Goal: Navigation & Orientation: Find specific page/section

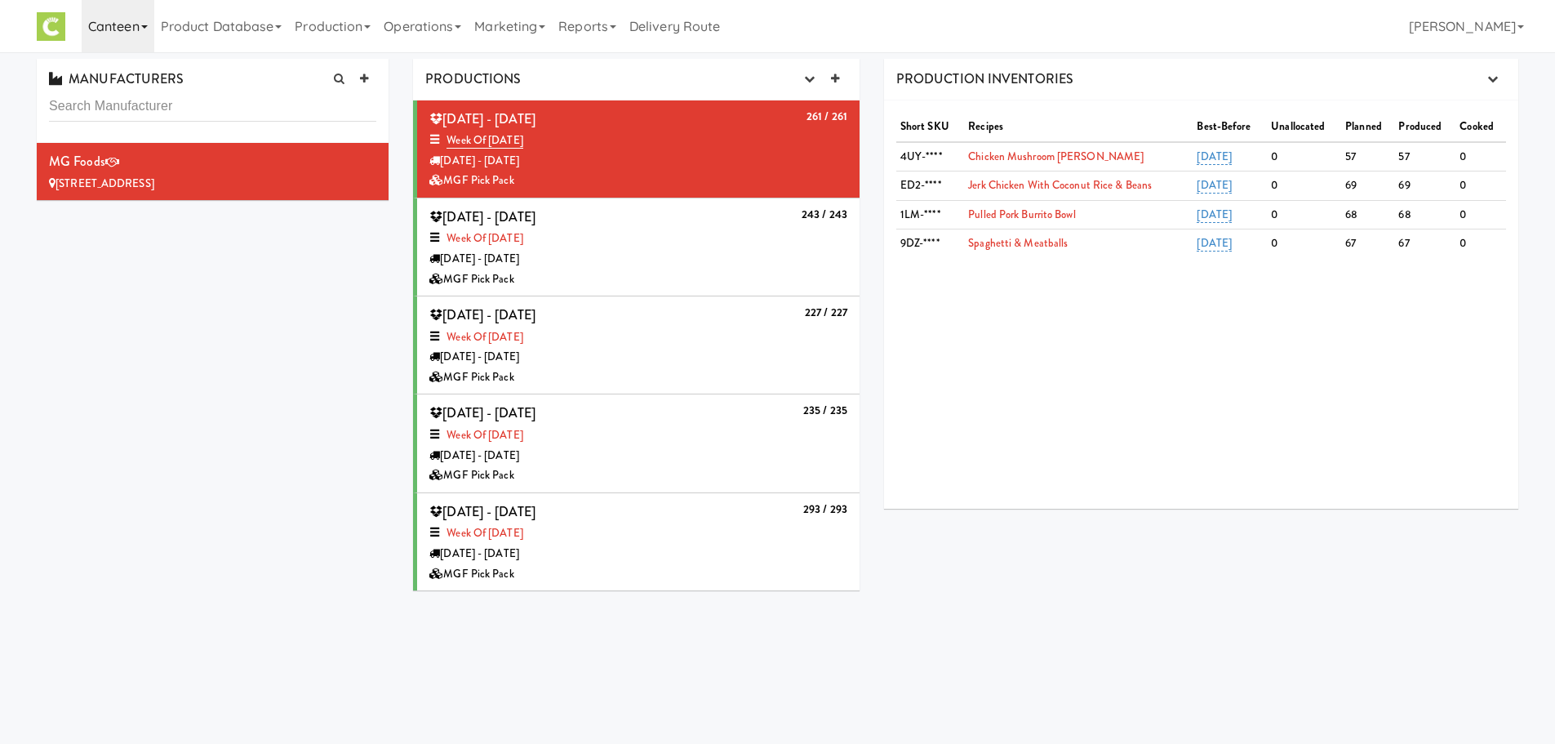
click at [94, 27] on link "Canteen" at bounding box center [118, 26] width 73 height 52
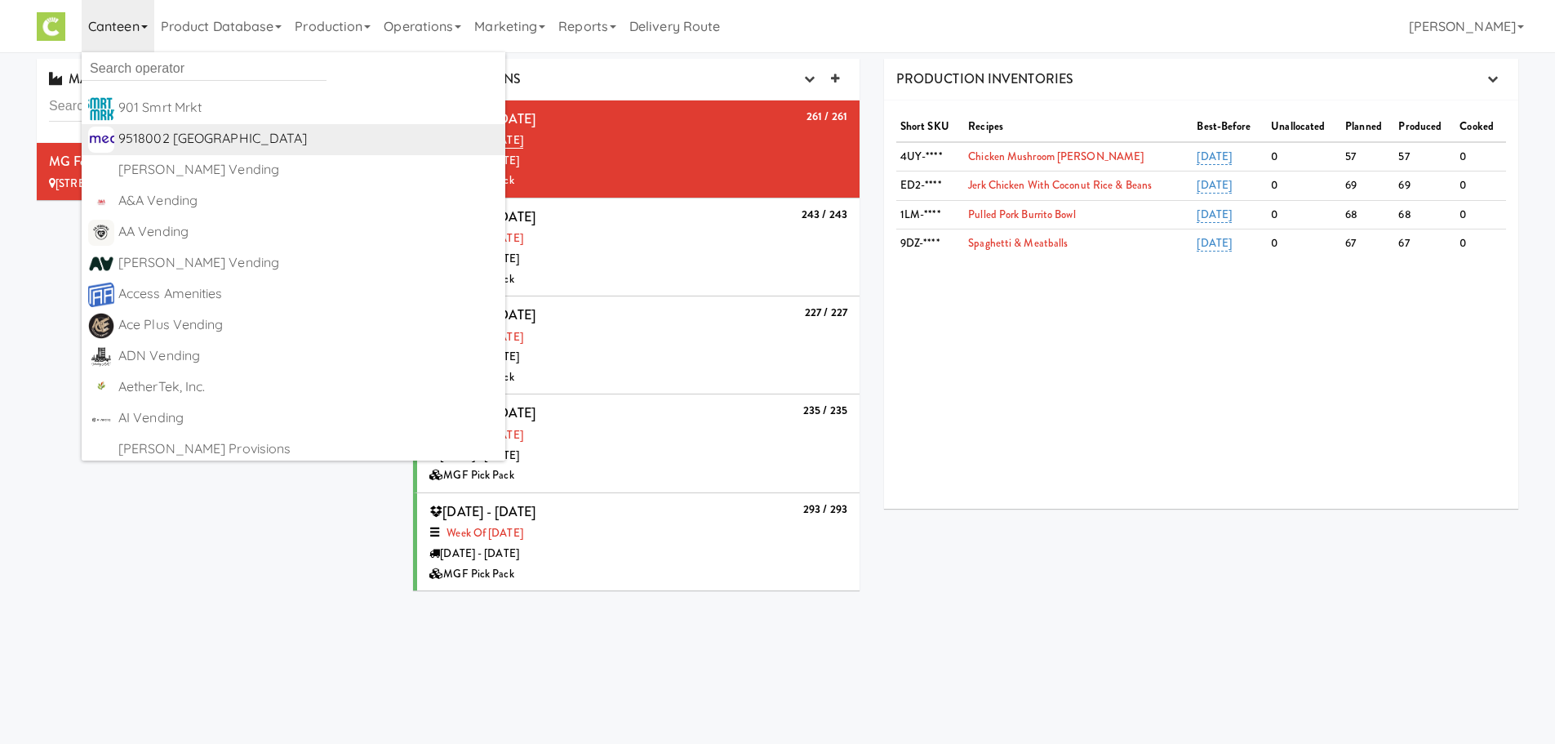
click at [202, 139] on div "9518002 [GEOGRAPHIC_DATA]" at bounding box center [308, 139] width 380 height 24
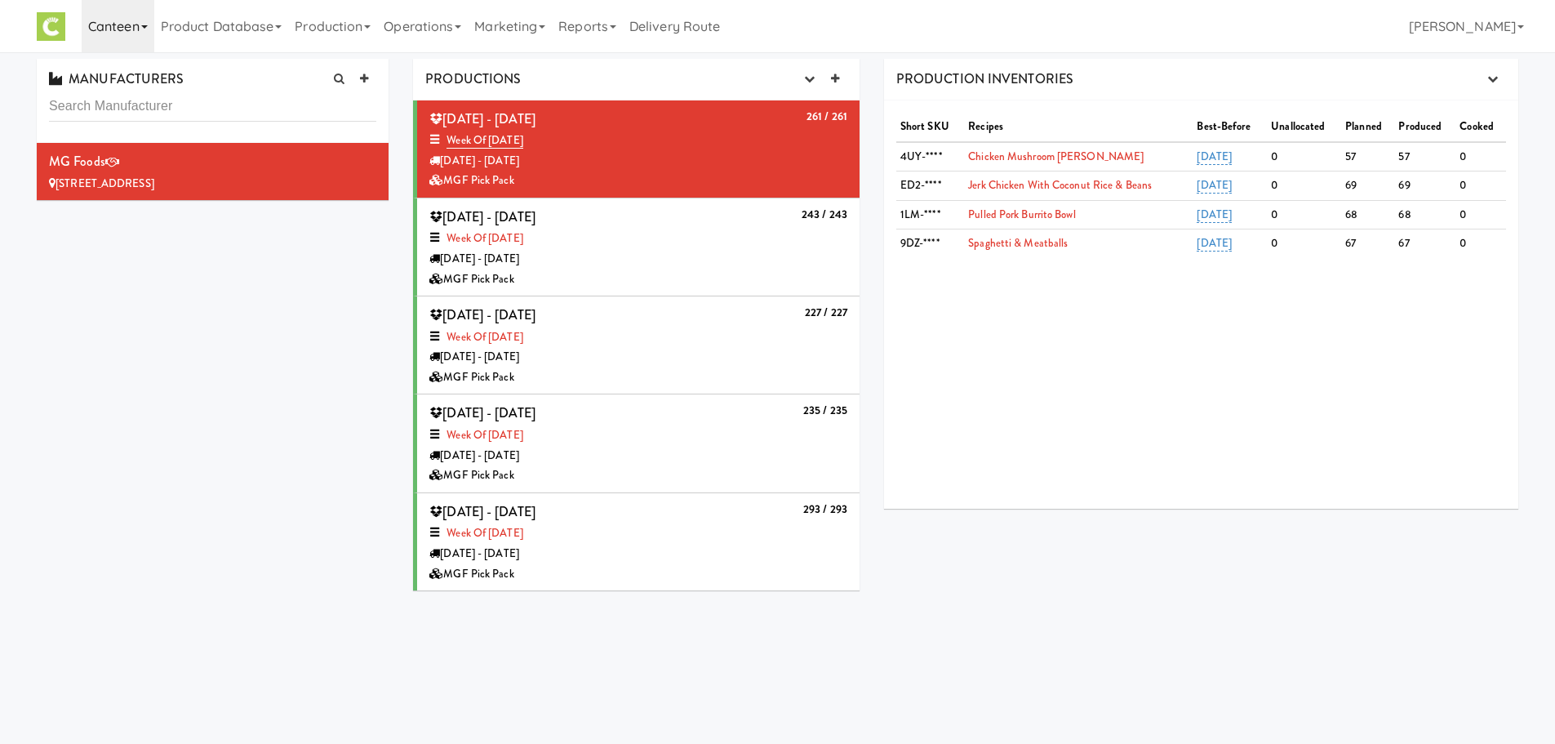
click at [145, 40] on link "Canteen" at bounding box center [118, 26] width 73 height 52
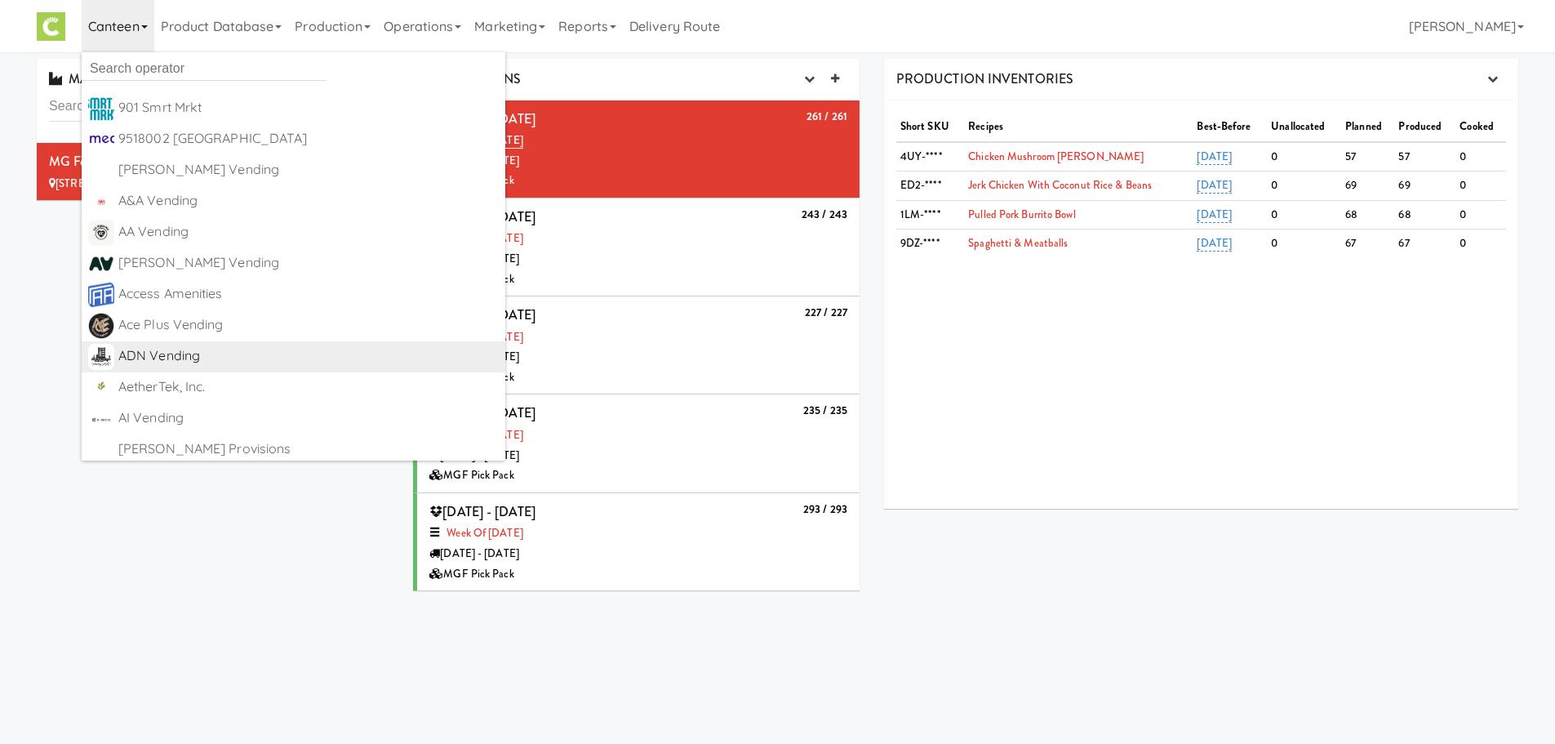
click at [195, 349] on div "ADN Vending" at bounding box center [308, 356] width 380 height 24
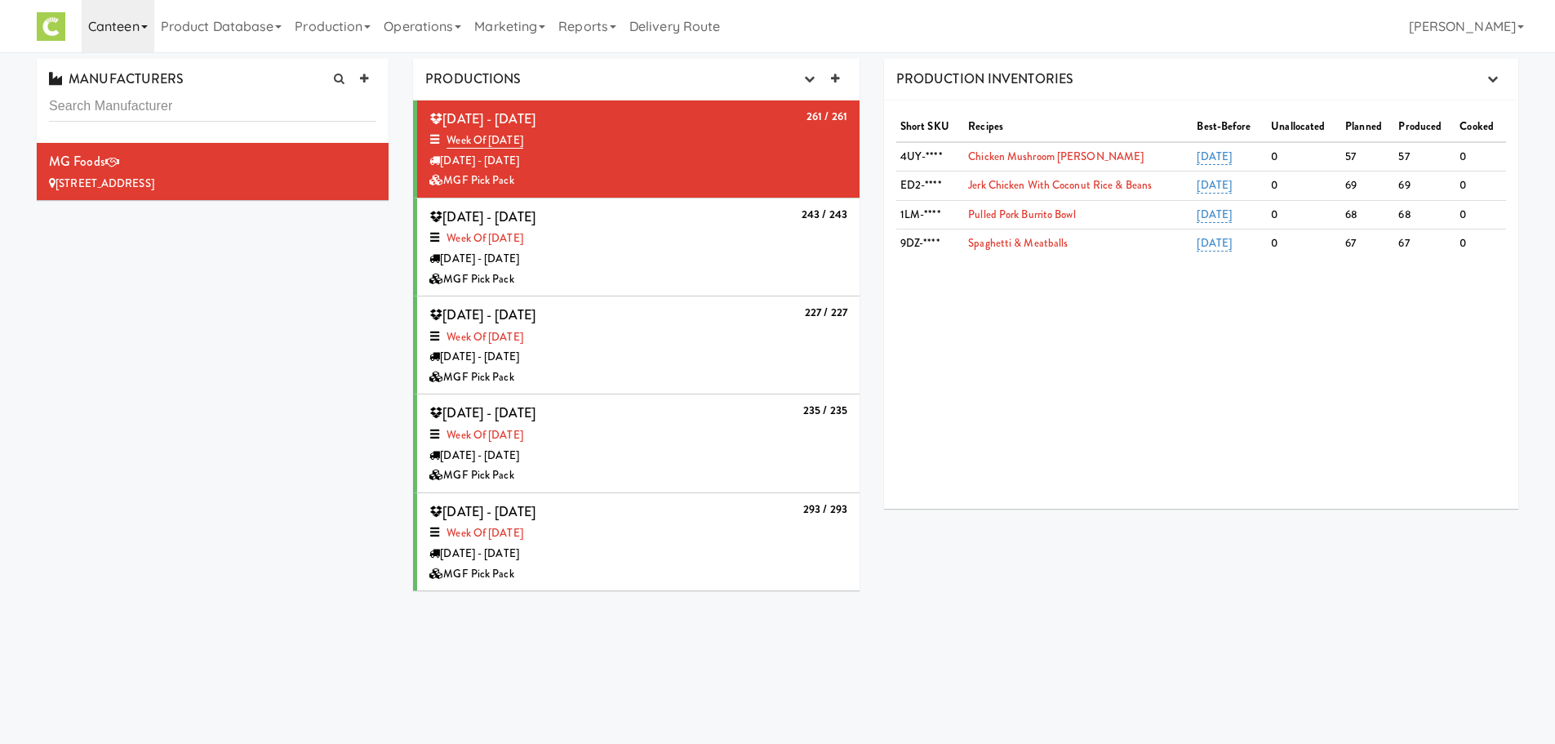
click at [129, 31] on link "Canteen" at bounding box center [118, 26] width 73 height 52
